Goal: Transaction & Acquisition: Purchase product/service

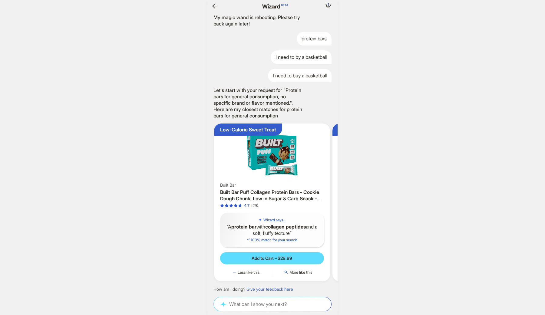
scroll to position [0, 849]
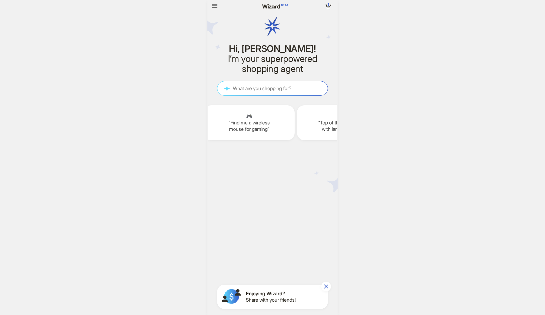
scroll to position [0, 848]
click at [213, 7] on icon "button" at bounding box center [214, 6] width 5 height 4
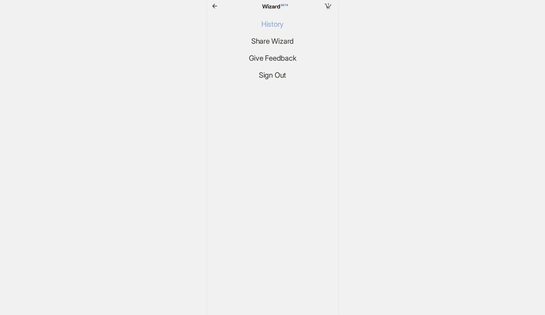
click at [273, 24] on span "History" at bounding box center [273, 24] width 22 height 9
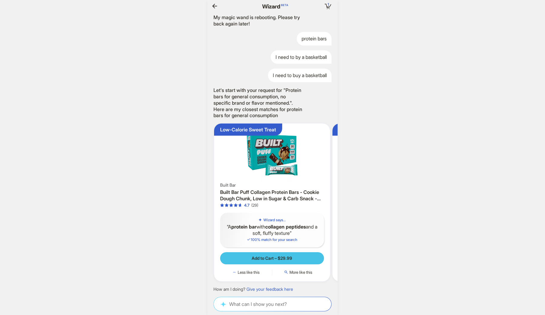
click at [285, 256] on span "Add to Cart – $29.99" at bounding box center [272, 257] width 41 height 5
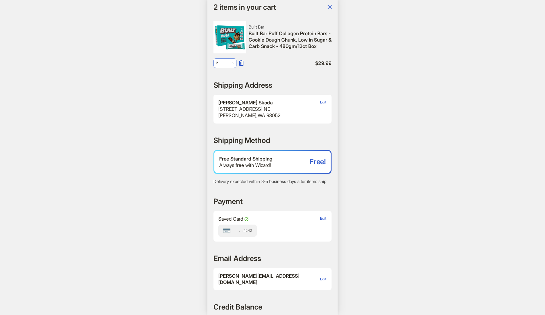
click at [233, 61] on span "2" at bounding box center [225, 62] width 18 height 9
click at [228, 76] on div "1" at bounding box center [225, 76] width 11 height 5
click at [324, 104] on span "Edit" at bounding box center [323, 102] width 6 height 5
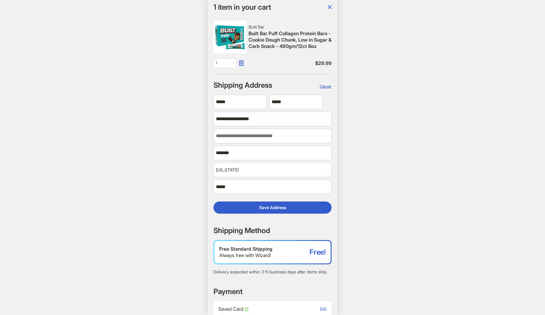
click at [327, 87] on span "Cancel" at bounding box center [326, 86] width 12 height 5
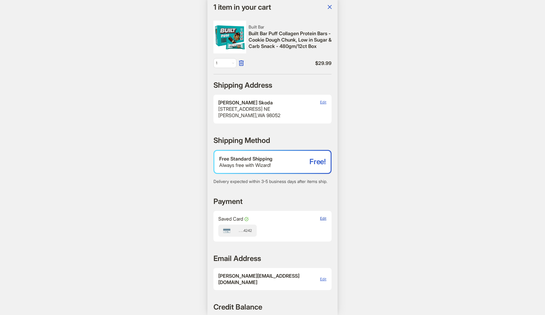
click at [324, 220] on span "Edit" at bounding box center [323, 218] width 6 height 5
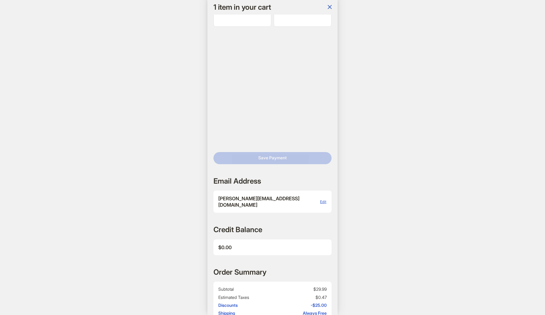
scroll to position [0, 1100]
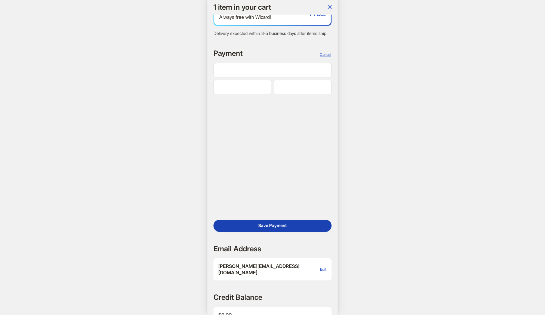
click at [272, 228] on span "Save Payment" at bounding box center [272, 224] width 28 height 5
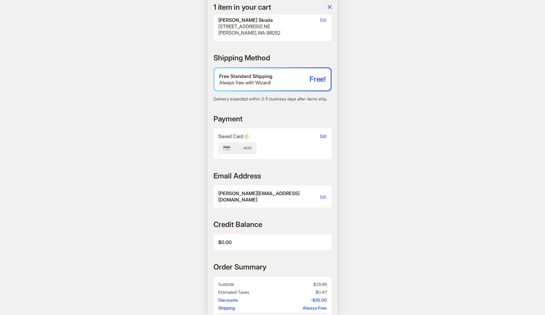
click at [323, 138] on span "Edit" at bounding box center [323, 135] width 6 height 5
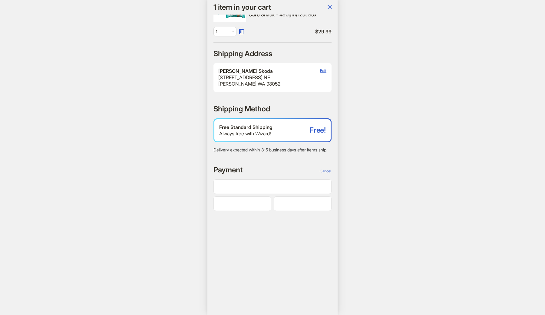
scroll to position [0, 0]
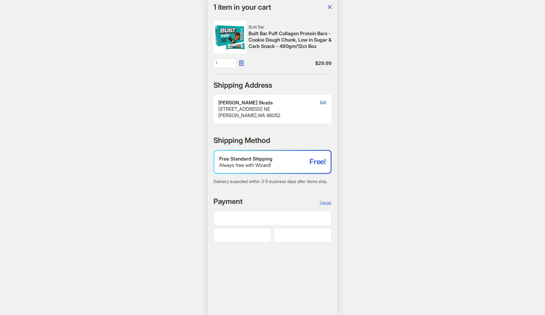
click at [323, 102] on span "Edit" at bounding box center [323, 102] width 6 height 5
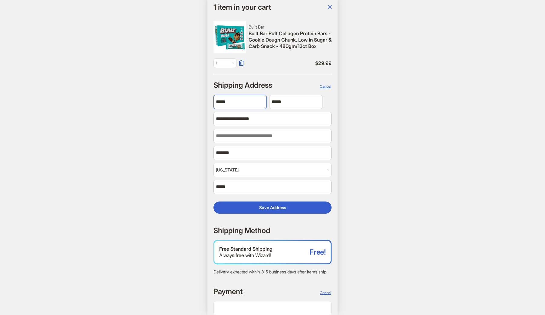
click at [241, 98] on input "*****" at bounding box center [240, 102] width 53 height 15
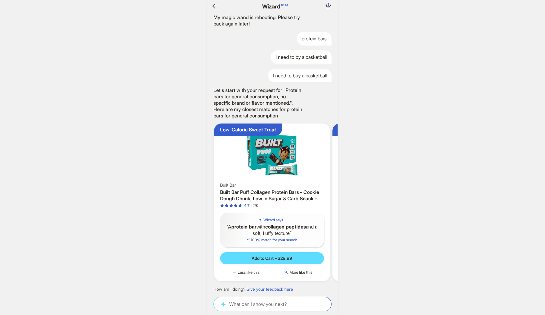
scroll to position [0, 863]
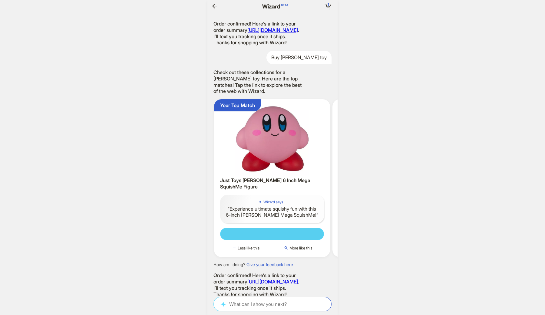
scroll to position [1699, 0]
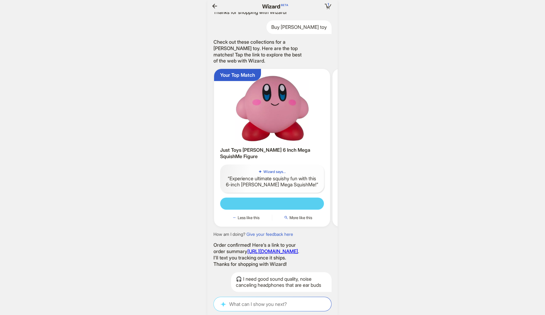
click at [213, 7] on icon "button" at bounding box center [214, 6] width 5 height 5
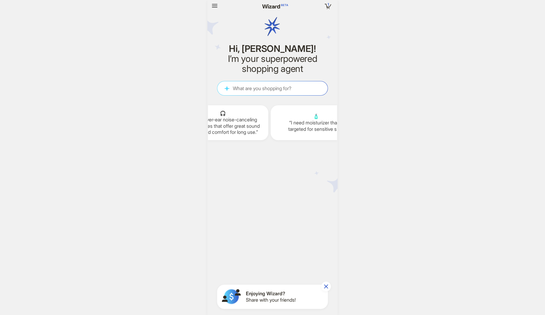
scroll to position [0, 778]
